Goal: Information Seeking & Learning: Learn about a topic

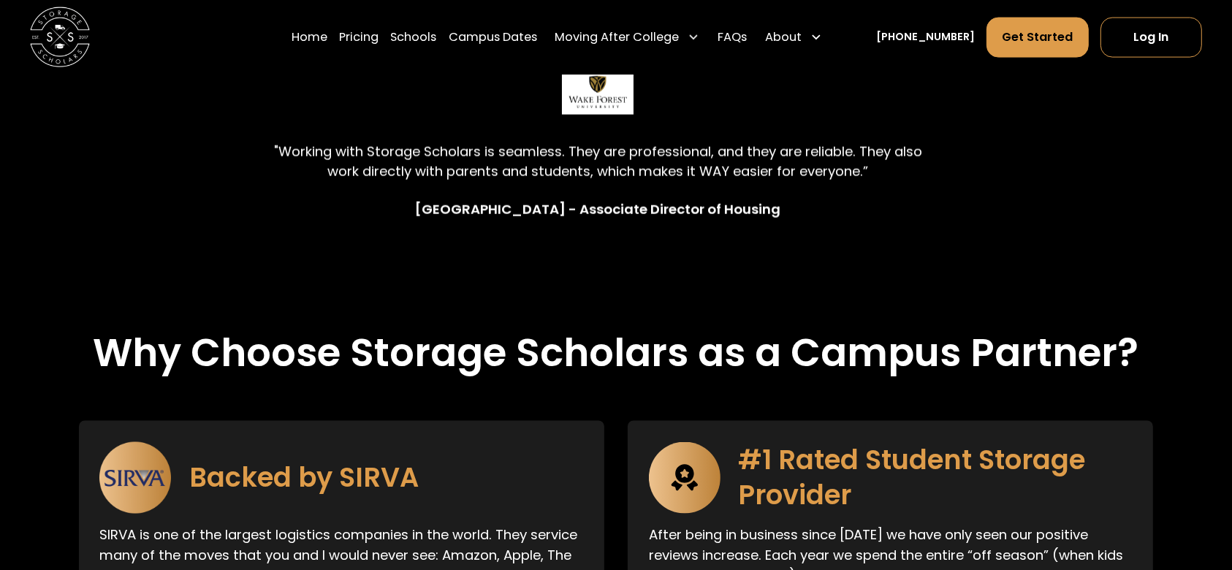
scroll to position [1656, 0]
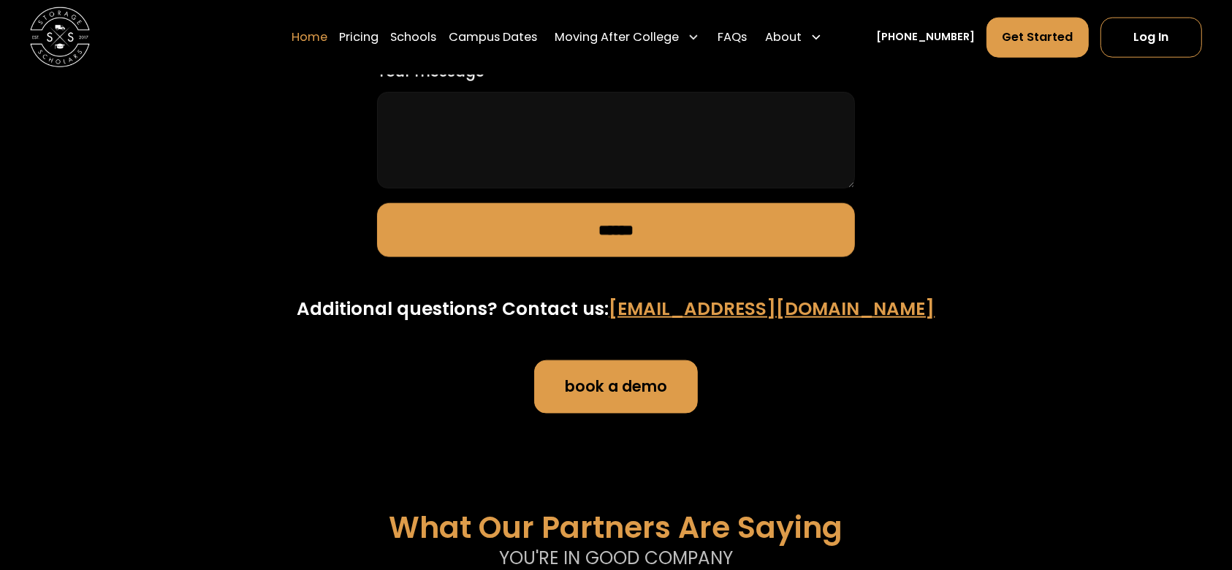
click at [325, 26] on link "Home" at bounding box center [310, 37] width 36 height 42
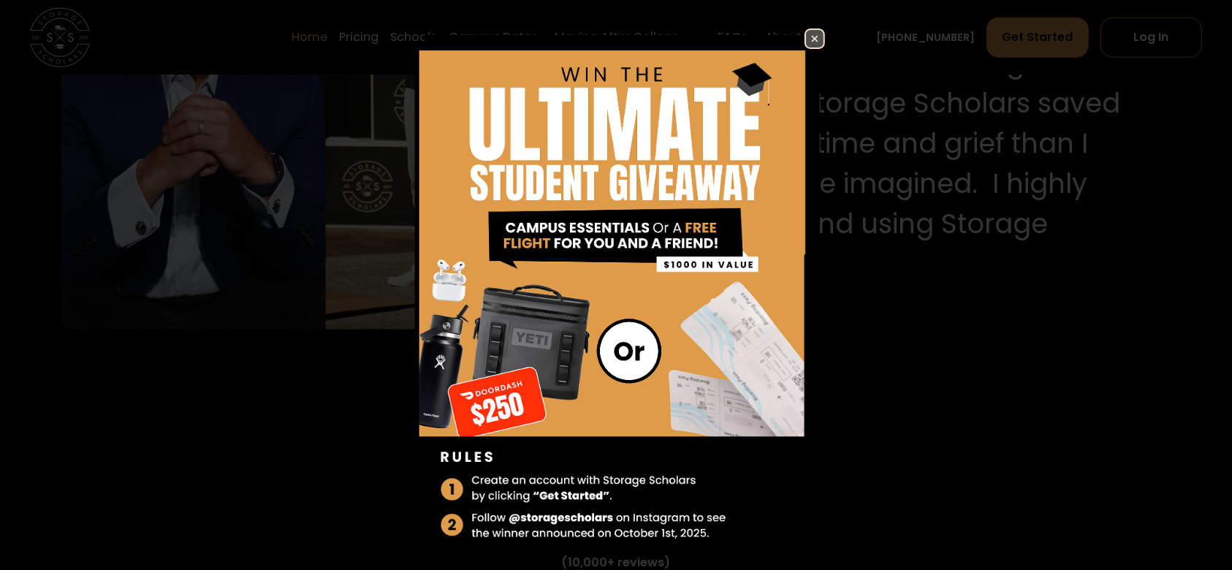
scroll to position [1558, 0]
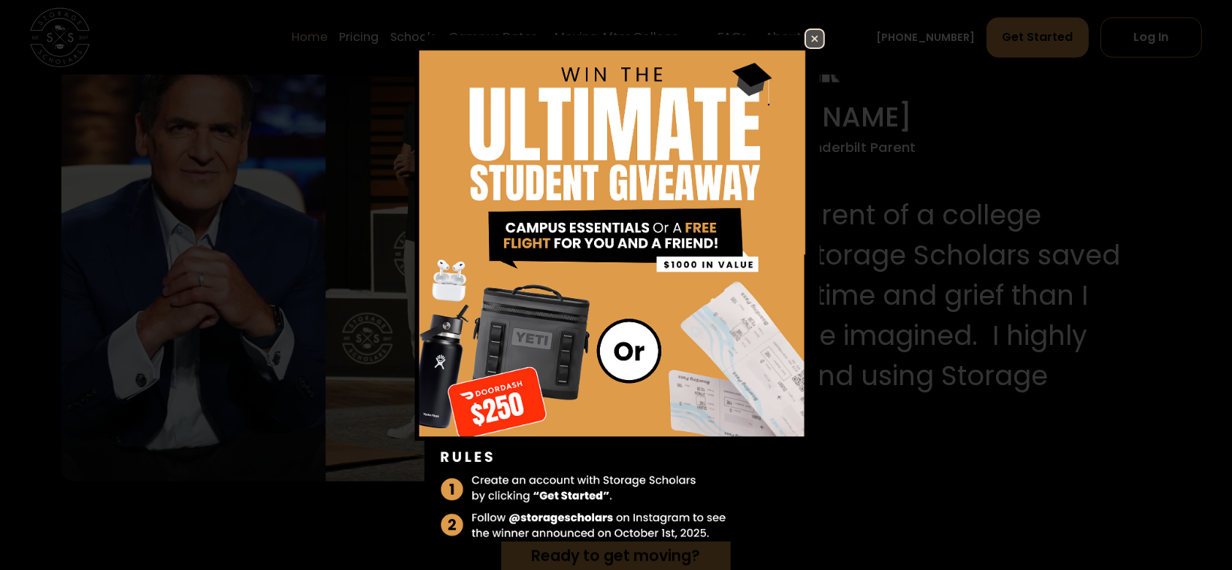
click at [808, 37] on img at bounding box center [815, 39] width 18 height 18
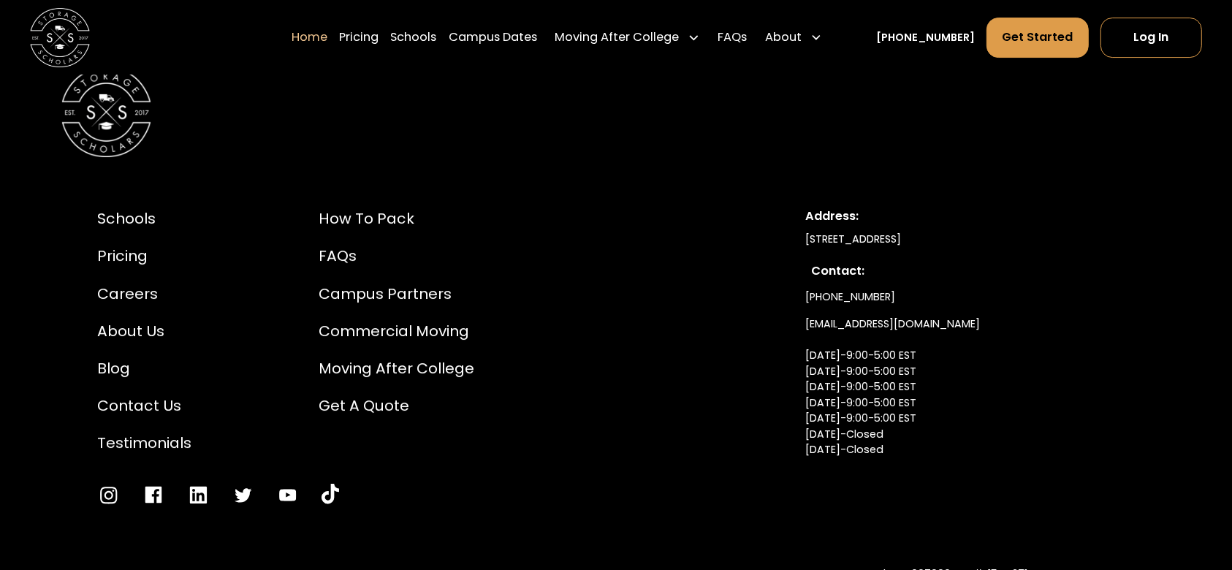
scroll to position [5150, 0]
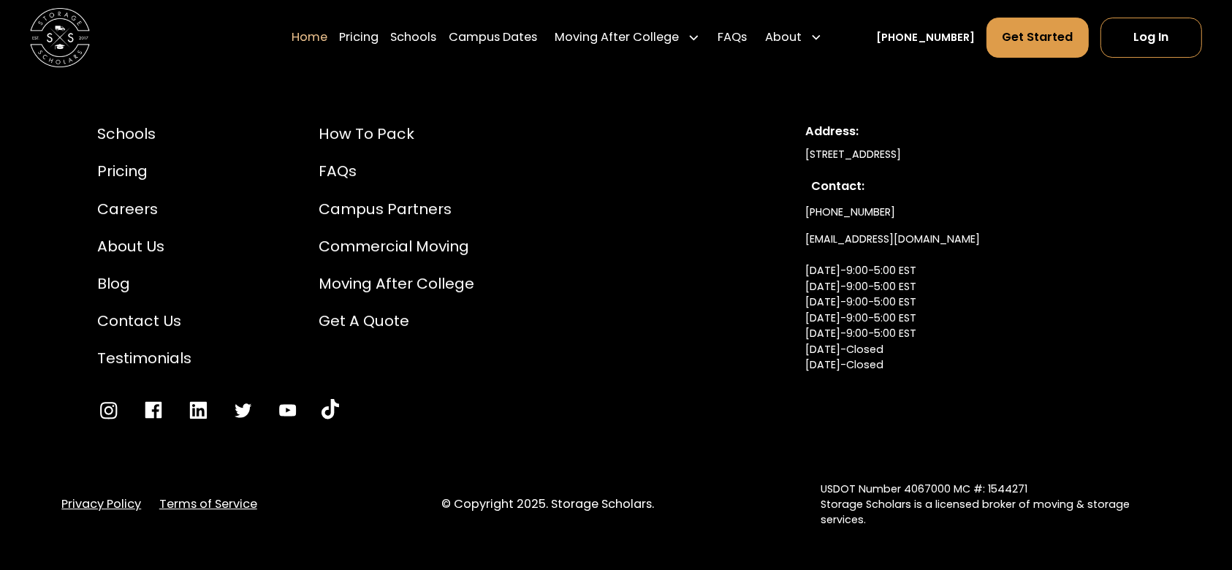
drag, startPoint x: 1060, startPoint y: 135, endPoint x: 807, endPoint y: 132, distance: 253.5
click at [807, 147] on div "[STREET_ADDRESS]" at bounding box center [970, 154] width 330 height 15
copy div "[STREET_ADDRESS]"
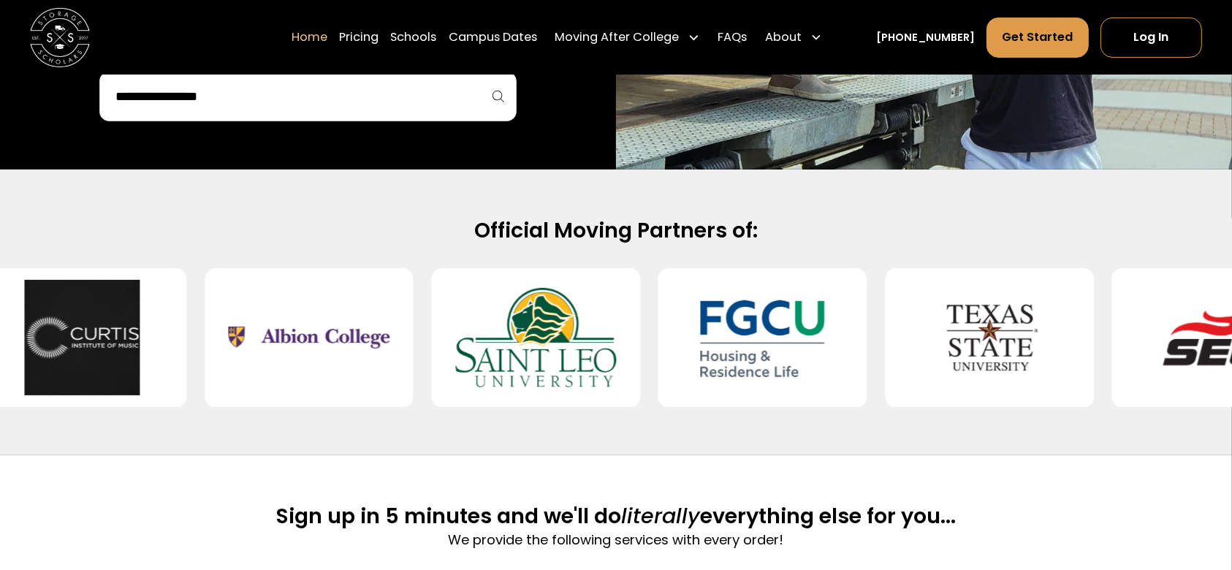
scroll to position [474, 0]
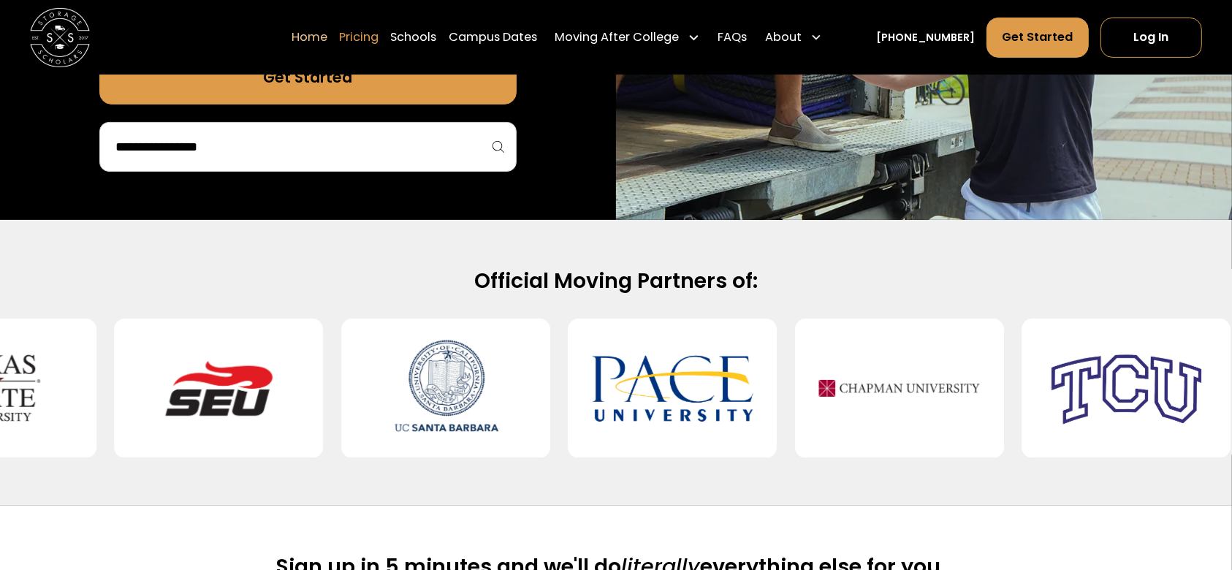
click at [374, 28] on link "Pricing" at bounding box center [358, 37] width 39 height 42
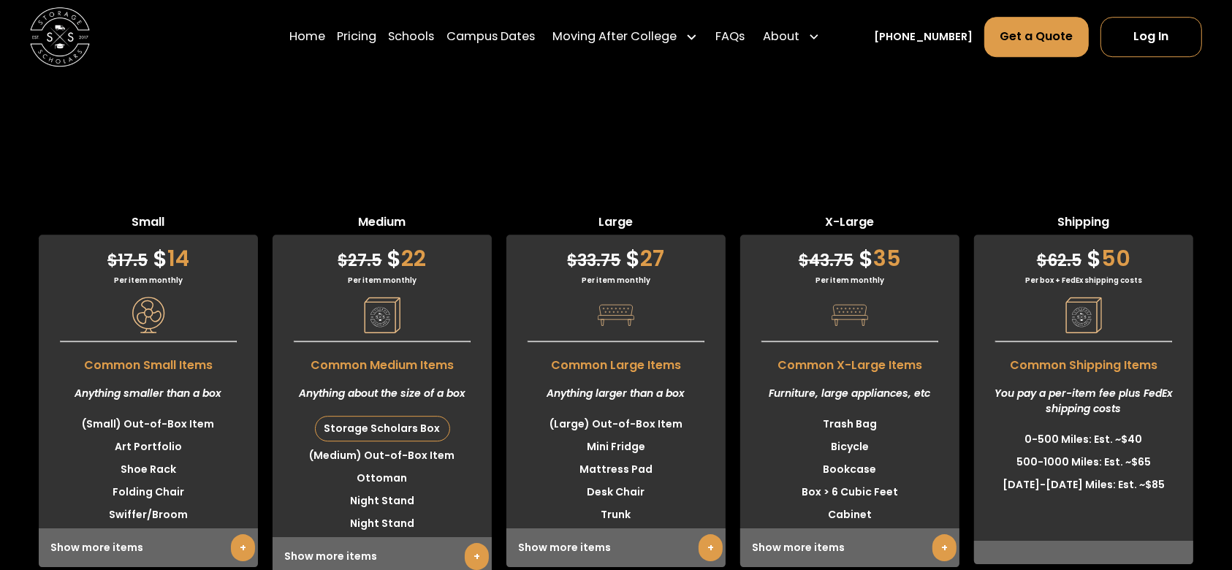
scroll to position [4392, 0]
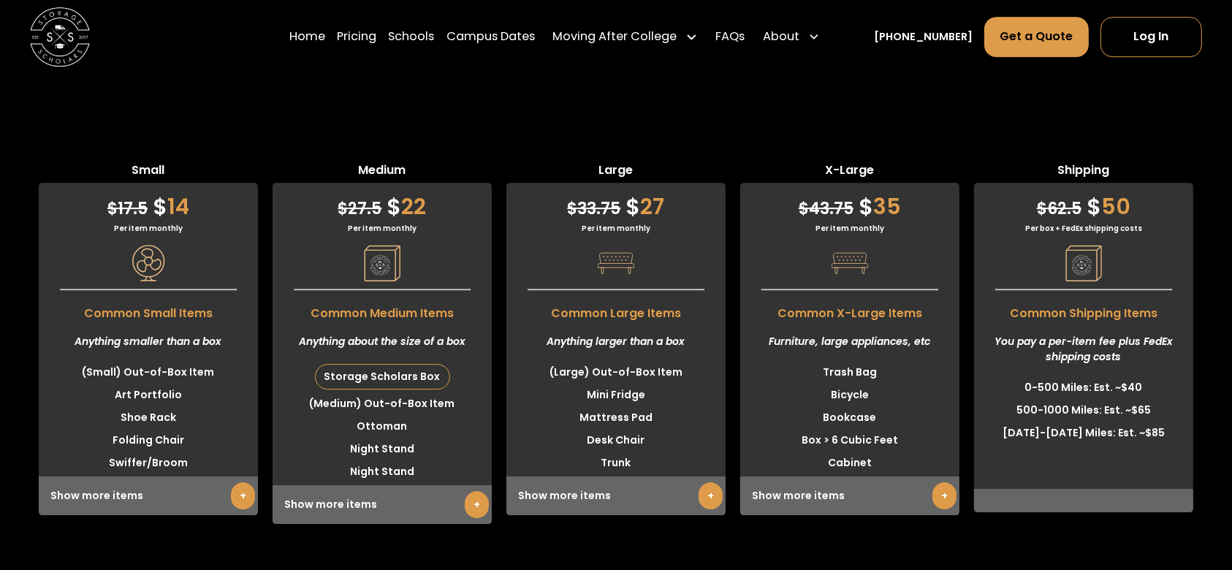
click at [468, 491] on link "+" at bounding box center [477, 504] width 24 height 27
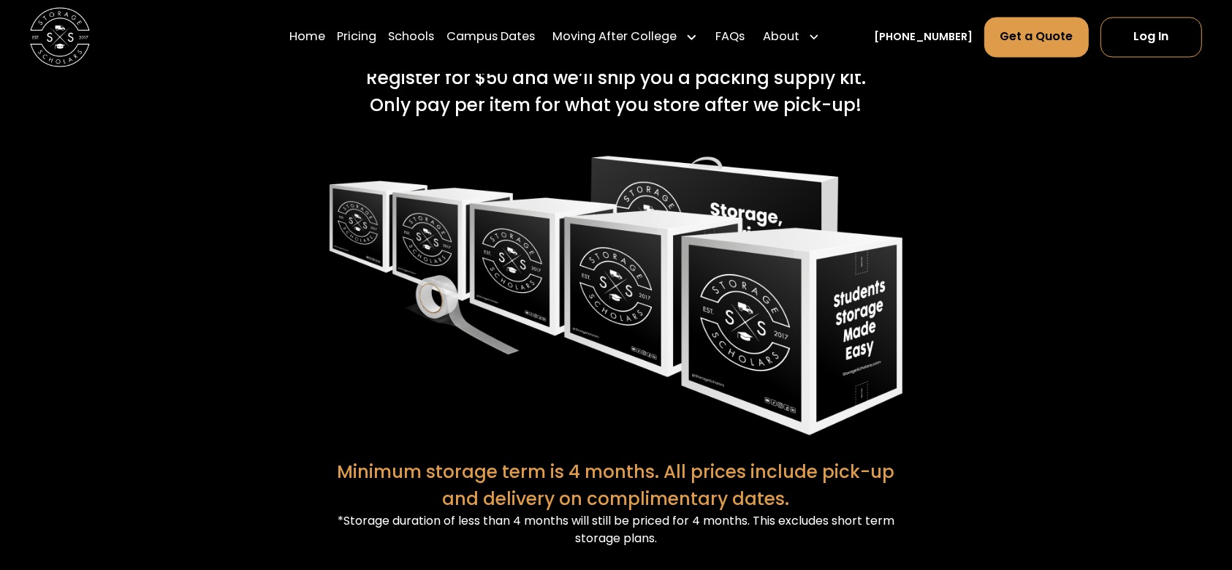
scroll to position [2833, 0]
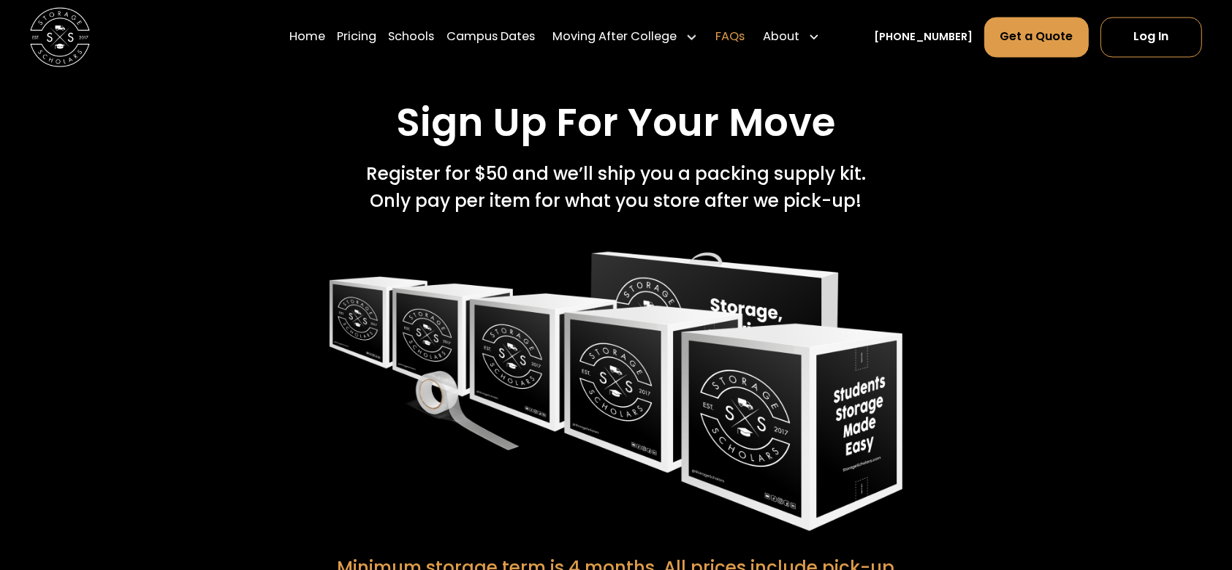
click at [742, 32] on link "FAQs" at bounding box center [729, 37] width 29 height 42
